Goal: Task Accomplishment & Management: Use online tool/utility

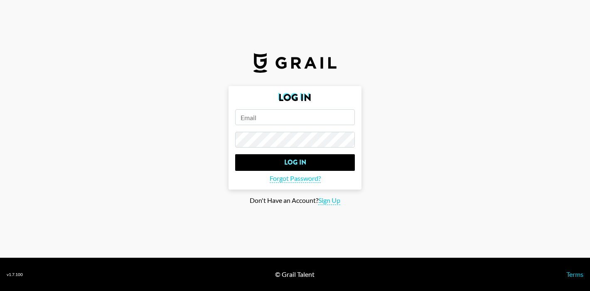
click at [274, 121] on input "email" at bounding box center [295, 117] width 120 height 16
type input "[EMAIL_ADDRESS][DOMAIN_NAME]"
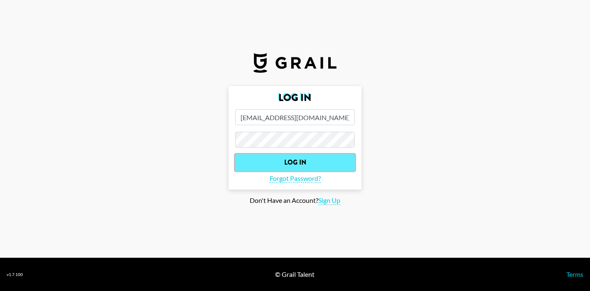
click at [292, 165] on input "Log In" at bounding box center [295, 162] width 120 height 17
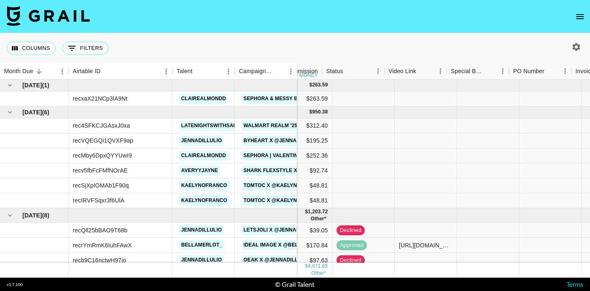
scroll to position [0, 343]
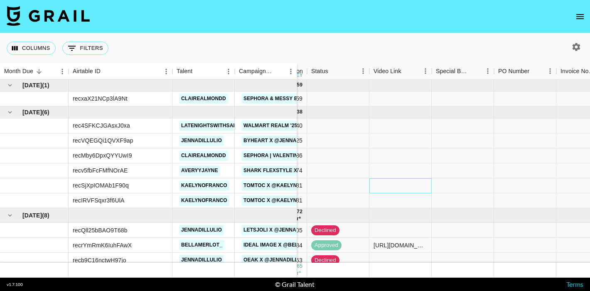
click at [373, 189] on div at bounding box center [401, 185] width 62 height 15
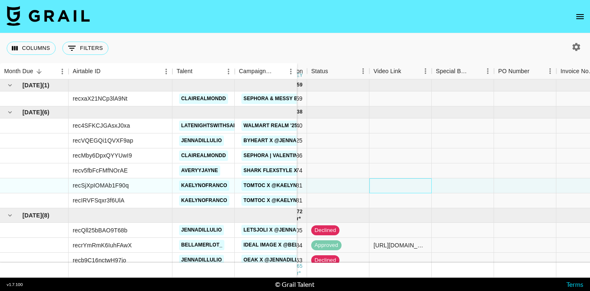
click at [373, 189] on div at bounding box center [401, 185] width 62 height 15
click at [379, 184] on div at bounding box center [401, 185] width 62 height 15
type input "[URL][DOMAIN_NAME]"
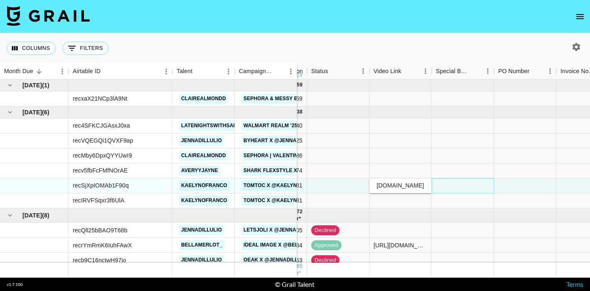
scroll to position [0, 0]
click at [452, 188] on div at bounding box center [463, 185] width 62 height 15
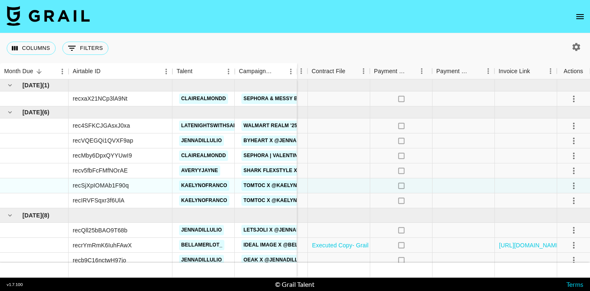
scroll to position [0, 655]
click at [341, 183] on div at bounding box center [339, 185] width 62 height 15
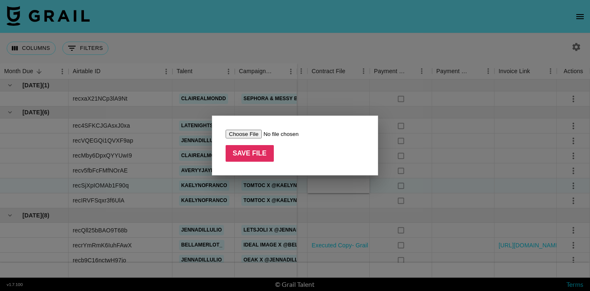
click at [252, 136] on input "file" at bounding box center [278, 134] width 105 height 9
type input "C:\fakepath\Screenshot [DATE] 8.22.39 PM.png"
click at [247, 158] on input "Save File" at bounding box center [250, 153] width 48 height 17
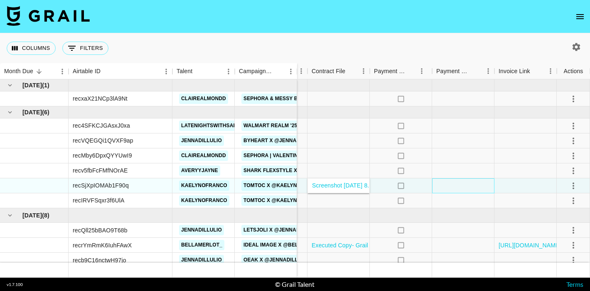
click at [440, 188] on div at bounding box center [463, 185] width 62 height 15
click at [576, 188] on icon "select merge strategy" at bounding box center [574, 186] width 10 height 10
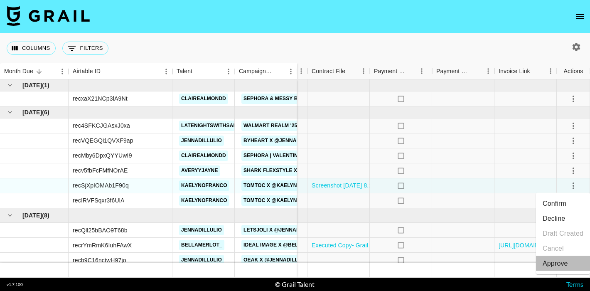
click at [552, 261] on div "Approve" at bounding box center [555, 264] width 25 height 10
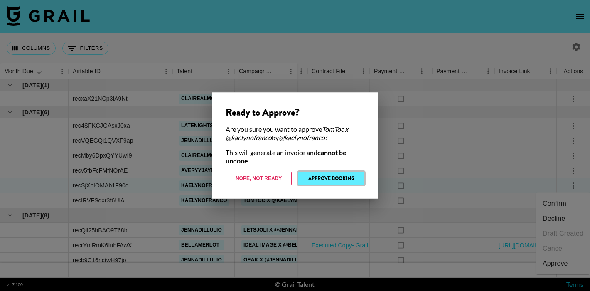
click at [339, 178] on button "Approve Booking" at bounding box center [332, 178] width 66 height 13
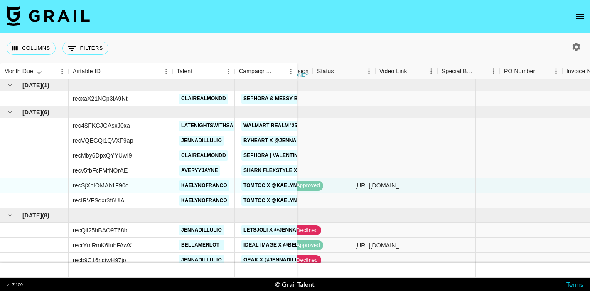
scroll to position [0, 322]
